Goal: Information Seeking & Learning: Check status

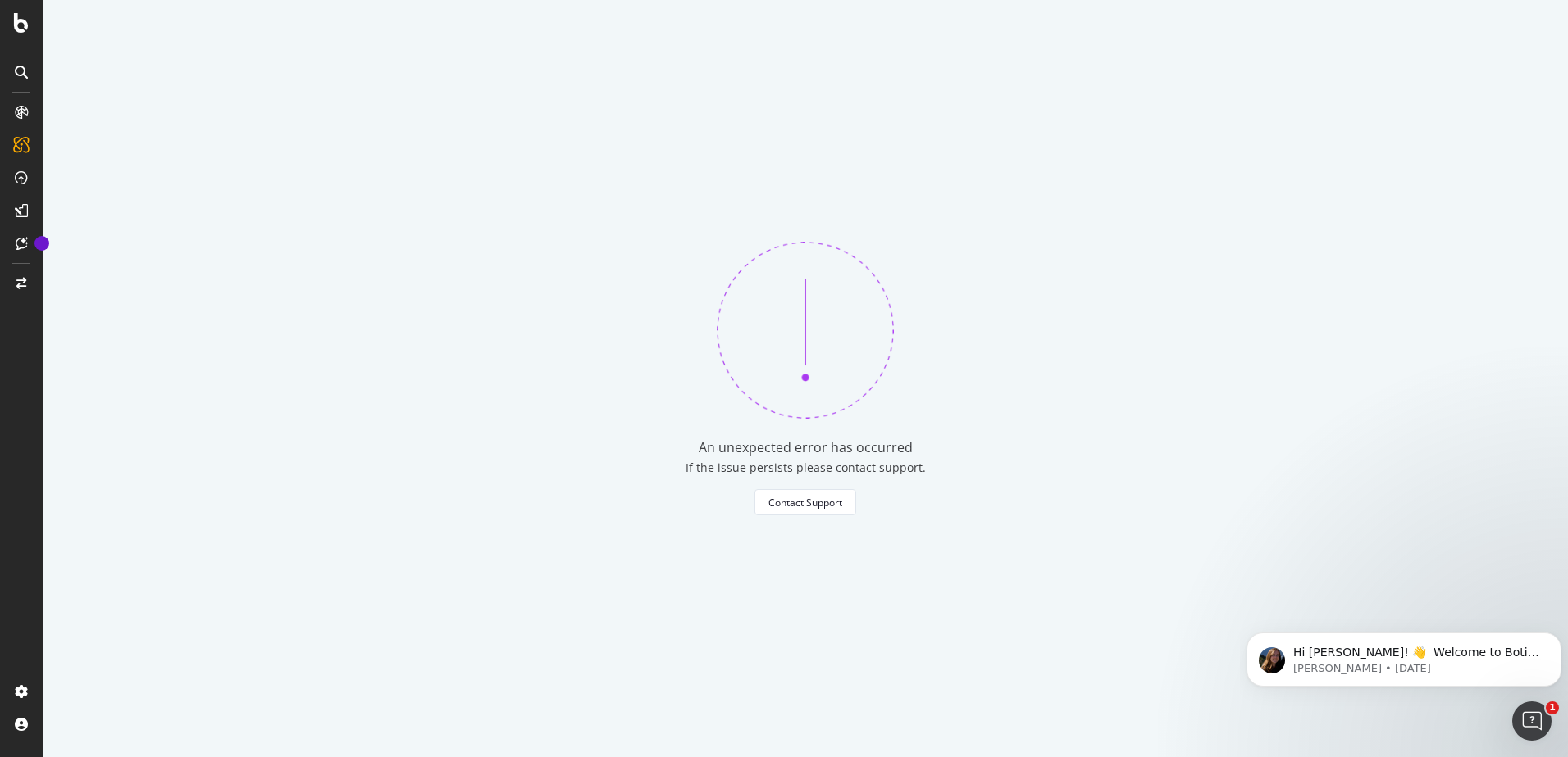
click at [1149, 628] on div "An unexpected error has occurred If the issue persists please contact support. …" at bounding box center [805, 378] width 1525 height 757
